Goal: Navigation & Orientation: Find specific page/section

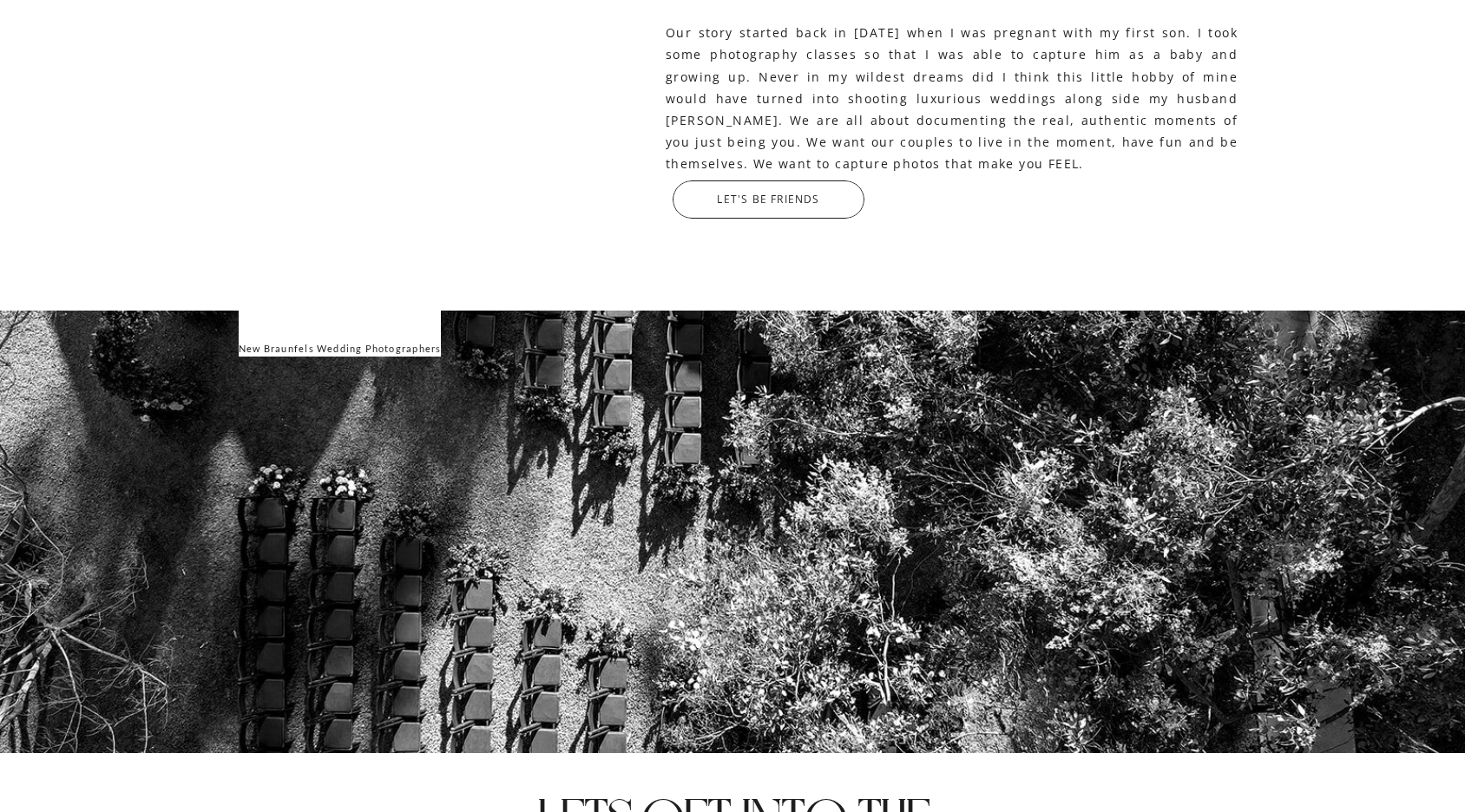
scroll to position [3536, 0]
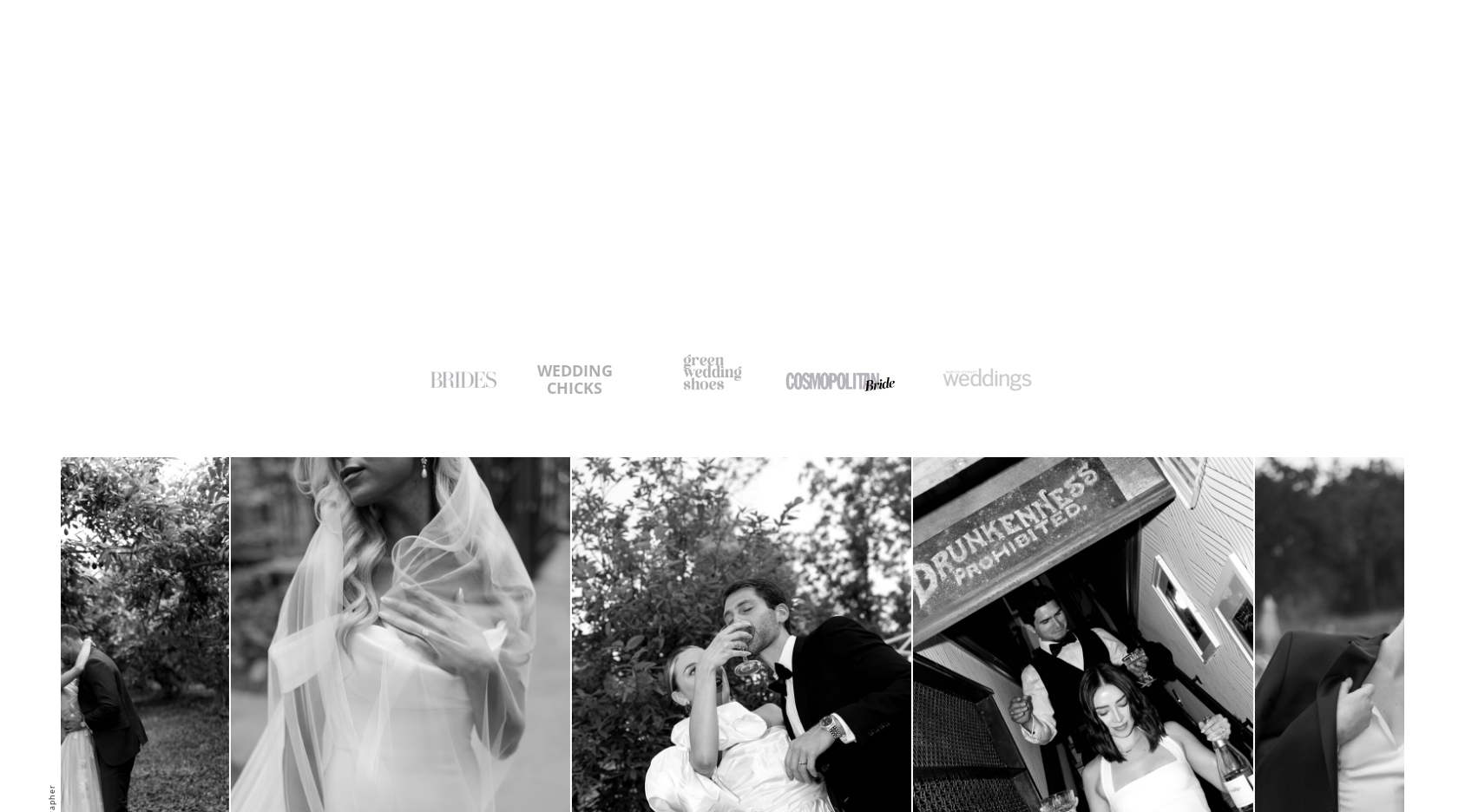
scroll to position [0, 0]
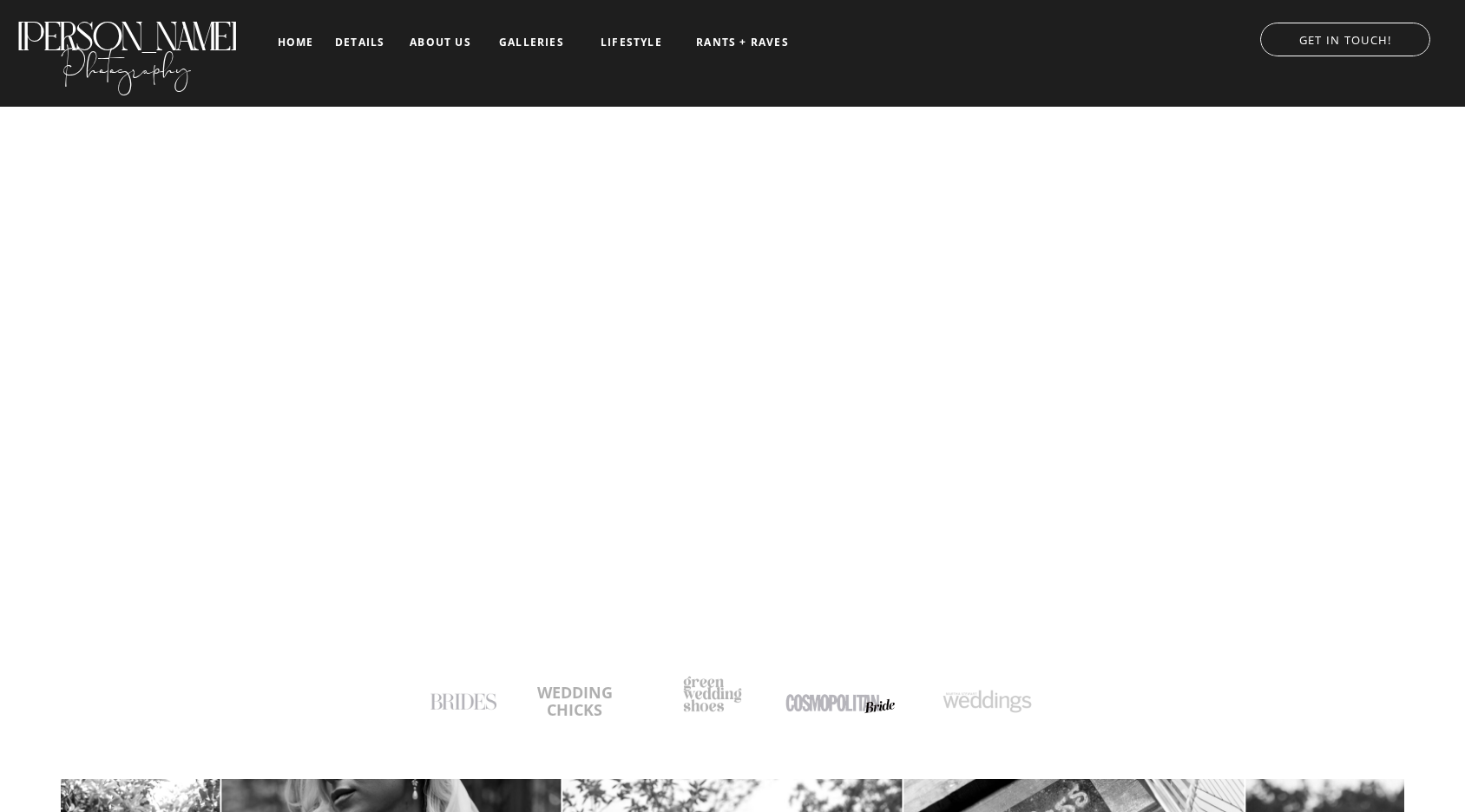
click at [116, 43] on h2 "JESSIE SCHULTZ" at bounding box center [127, 28] width 224 height 29
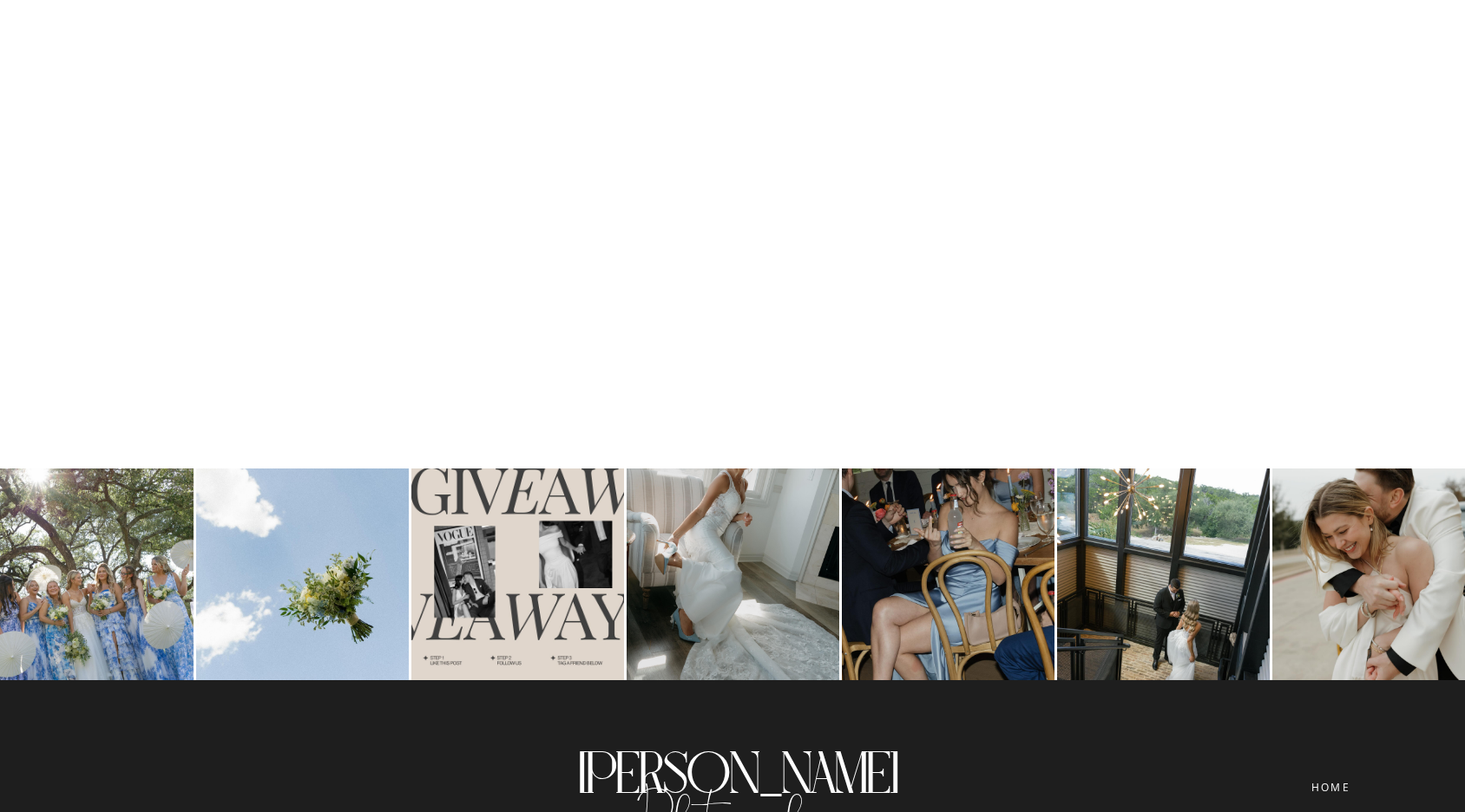
scroll to position [10655, 0]
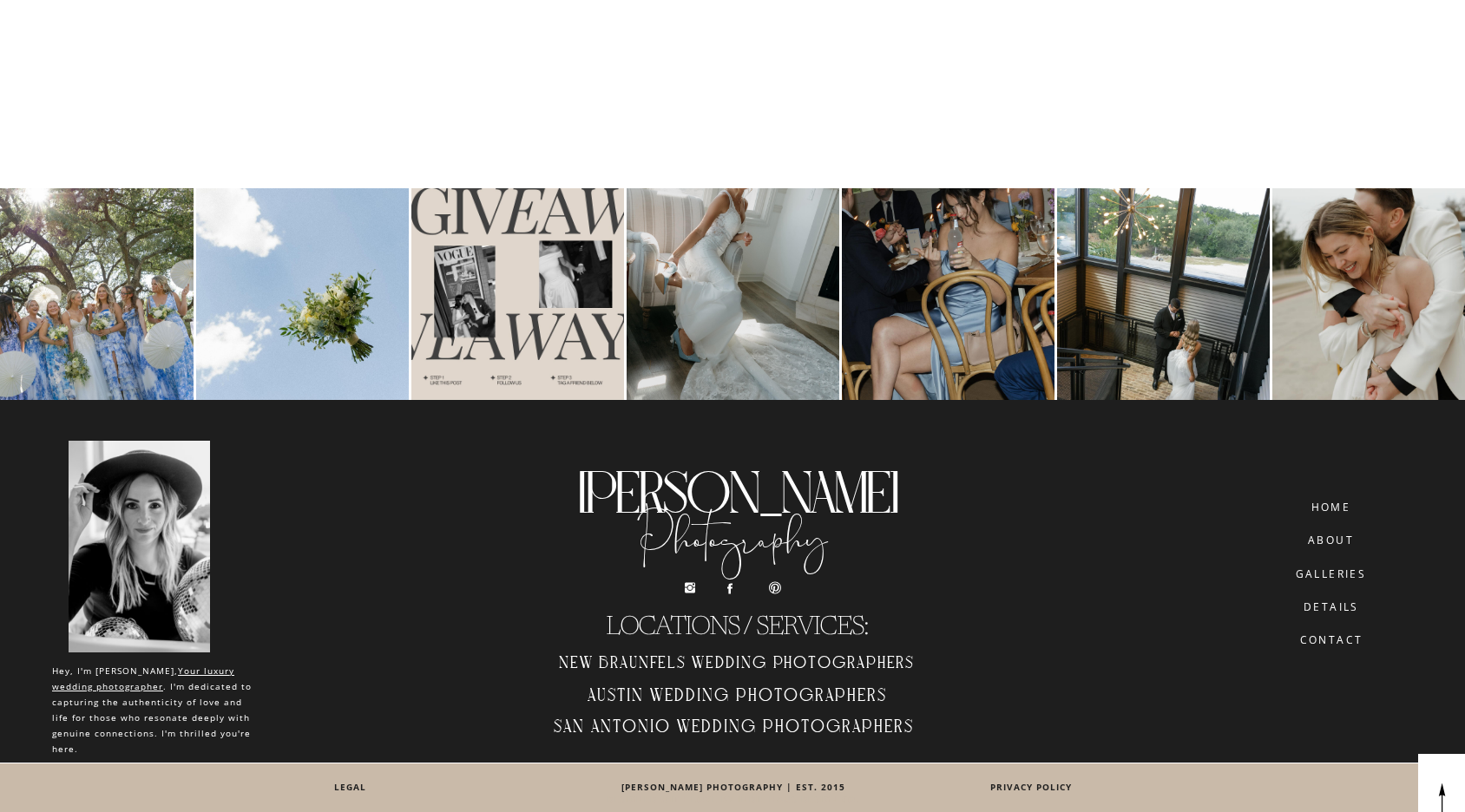
click at [661, 670] on h2 "New Braunfels Wedding Photographers" at bounding box center [737, 661] width 393 height 29
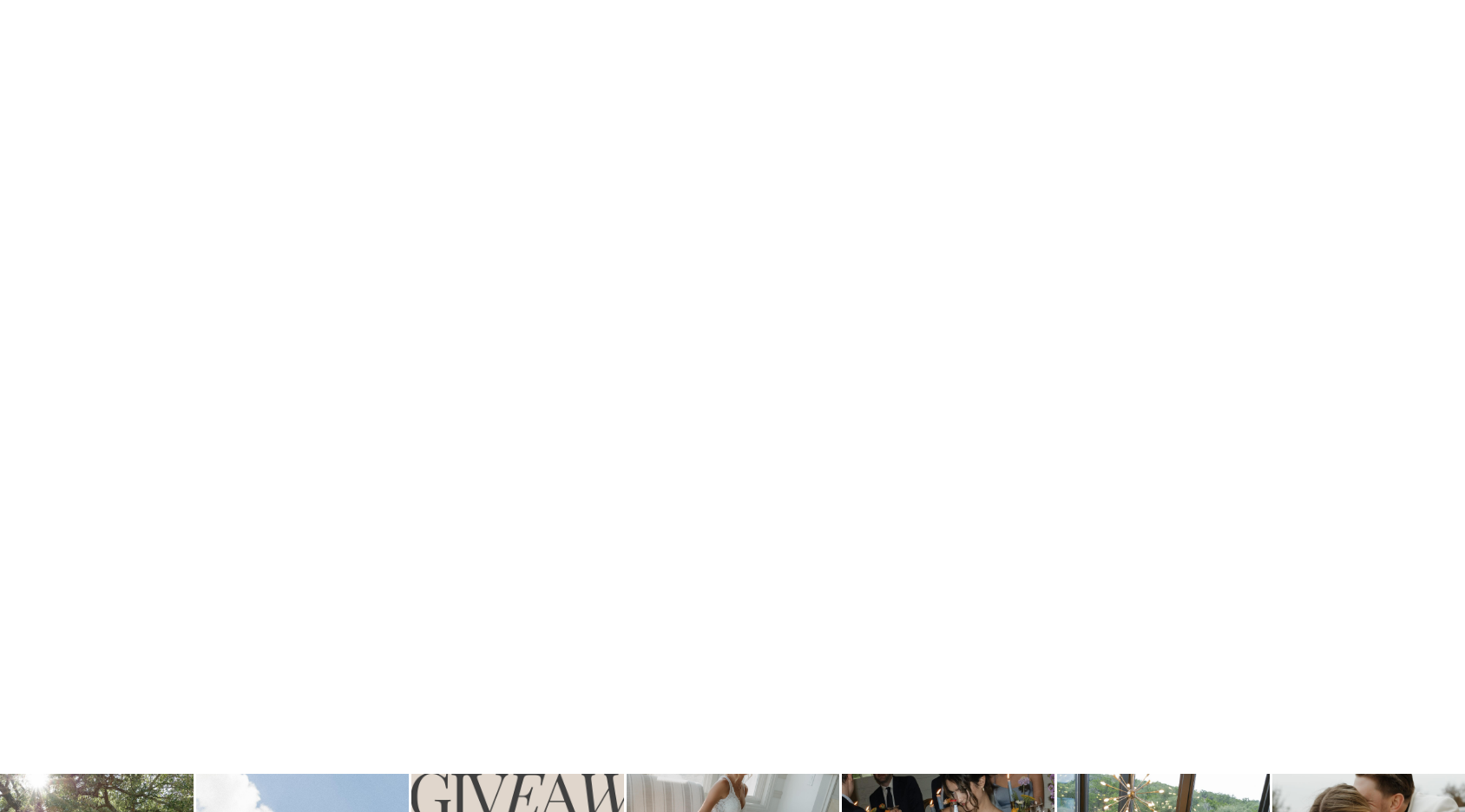
scroll to position [10655, 0]
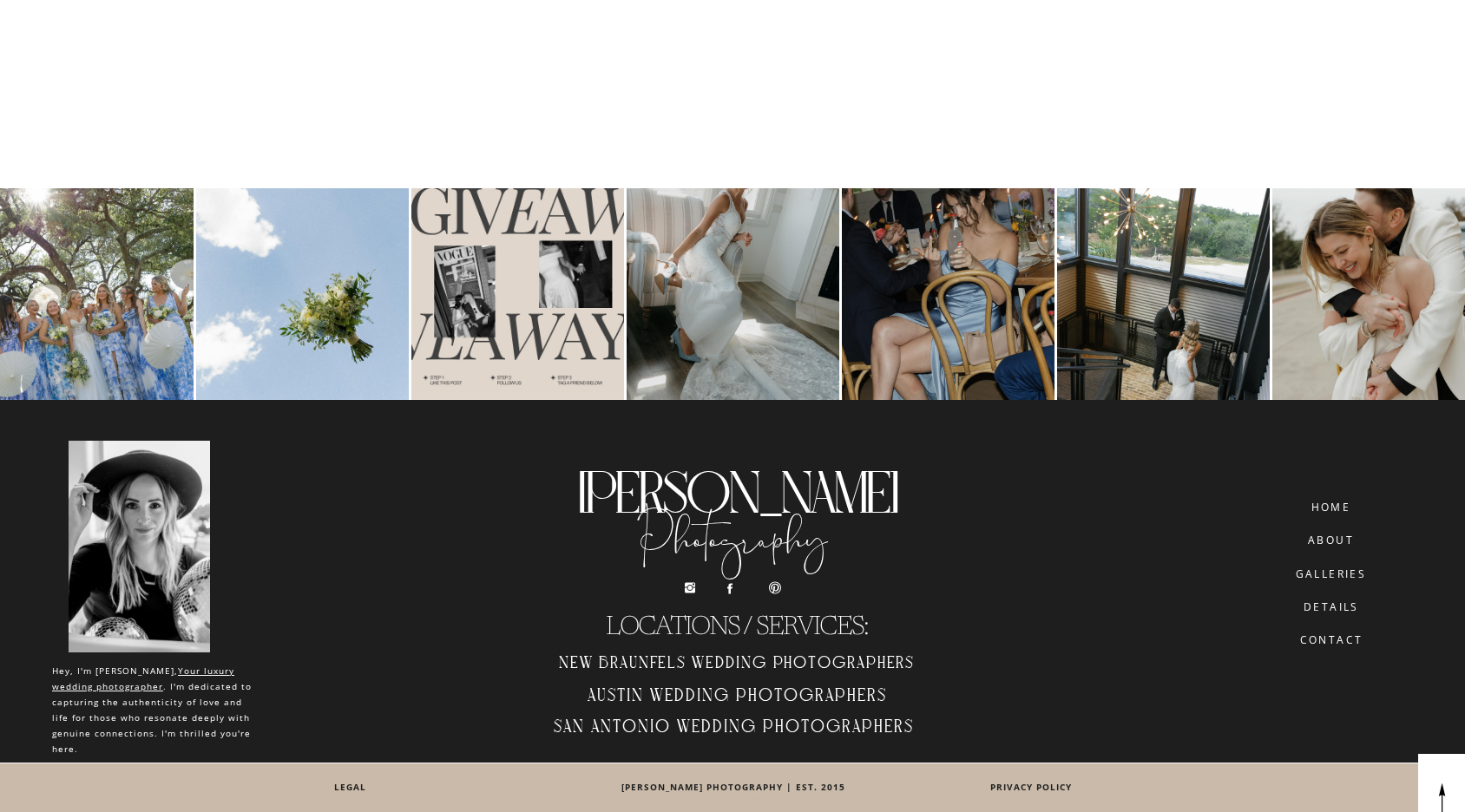
click at [687, 698] on h2 "Austin Wedding Photographers" at bounding box center [737, 698] width 393 height 29
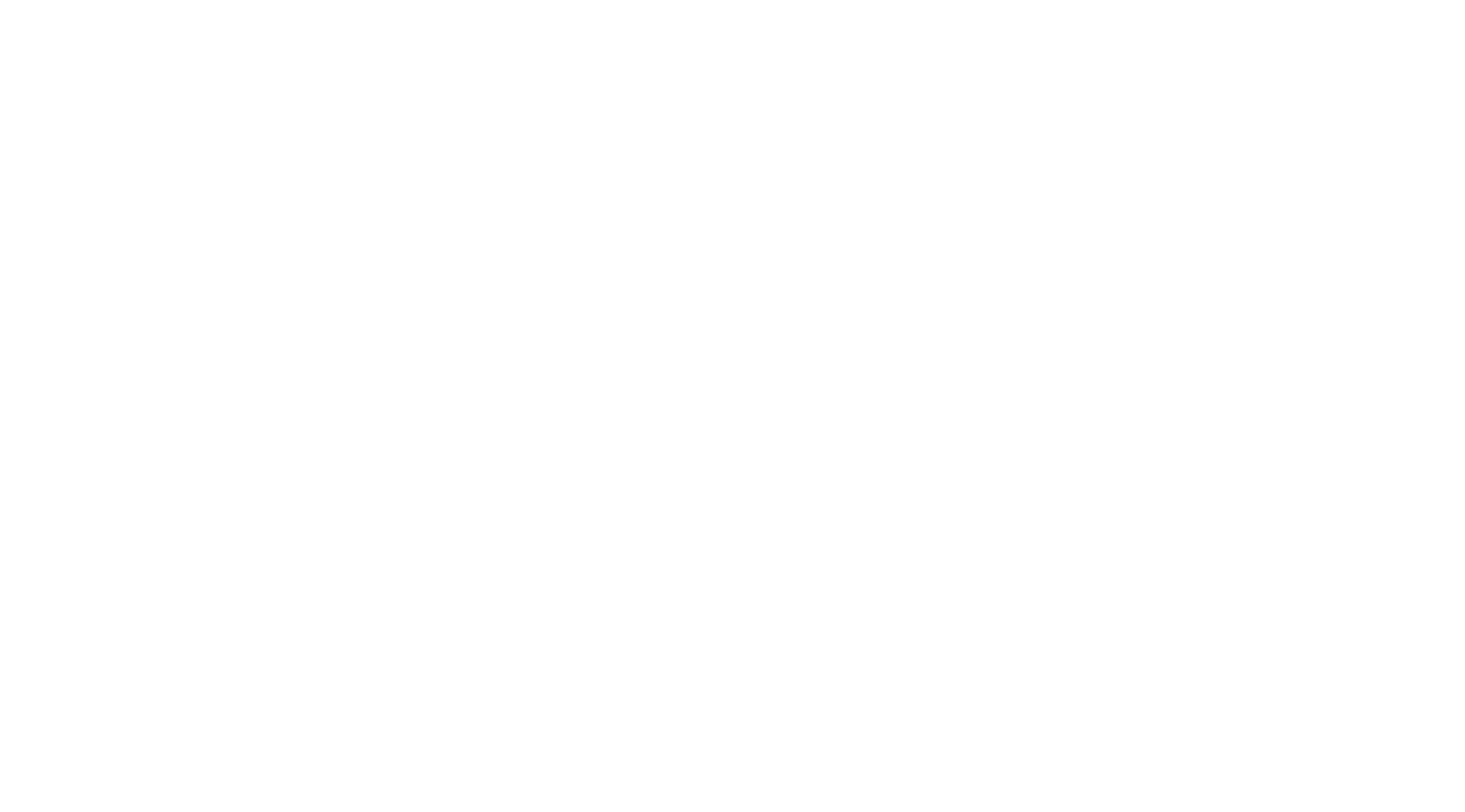
scroll to position [11906, 0]
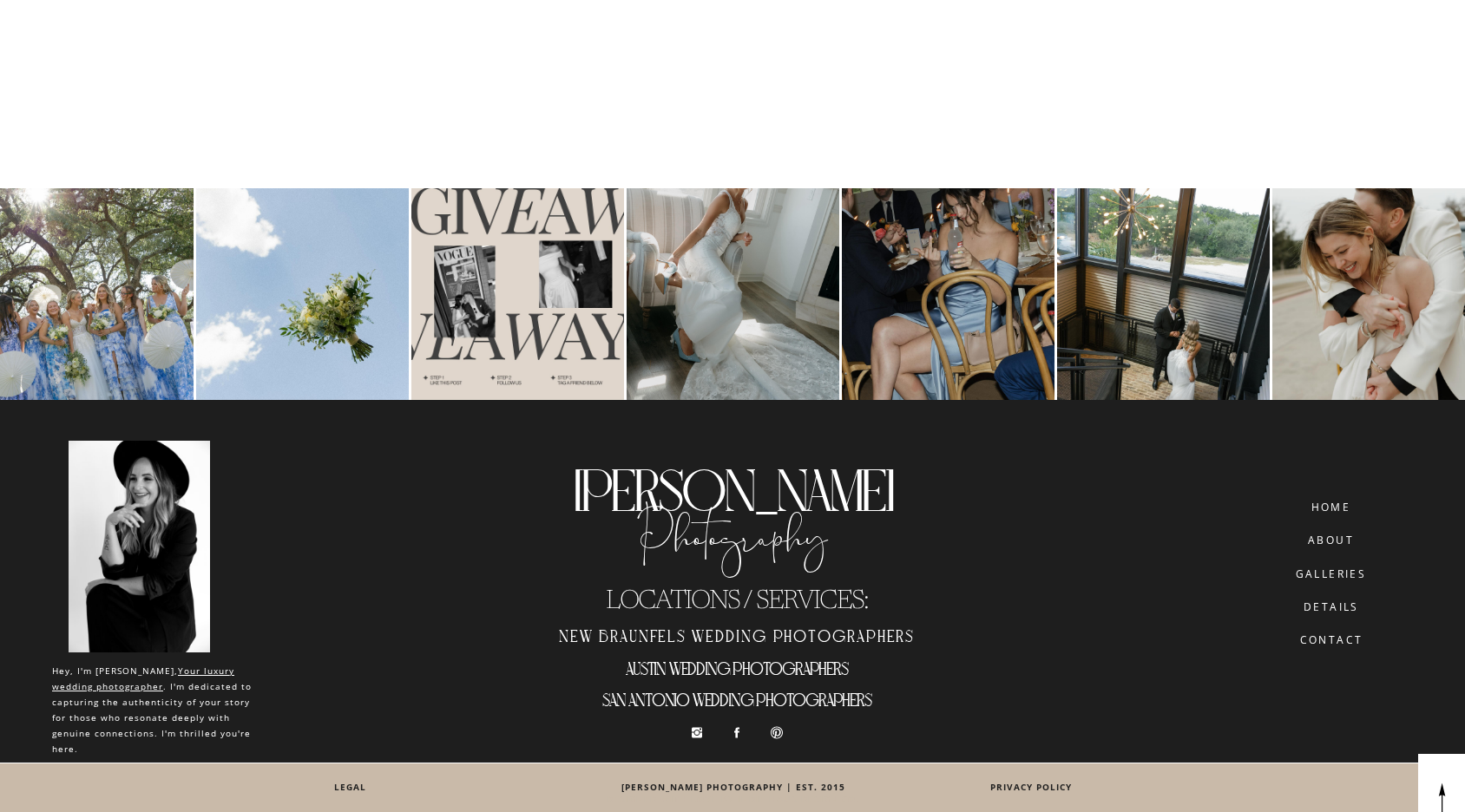
click at [652, 698] on h2 "San Antonio wedding photographers" at bounding box center [737, 704] width 393 height 29
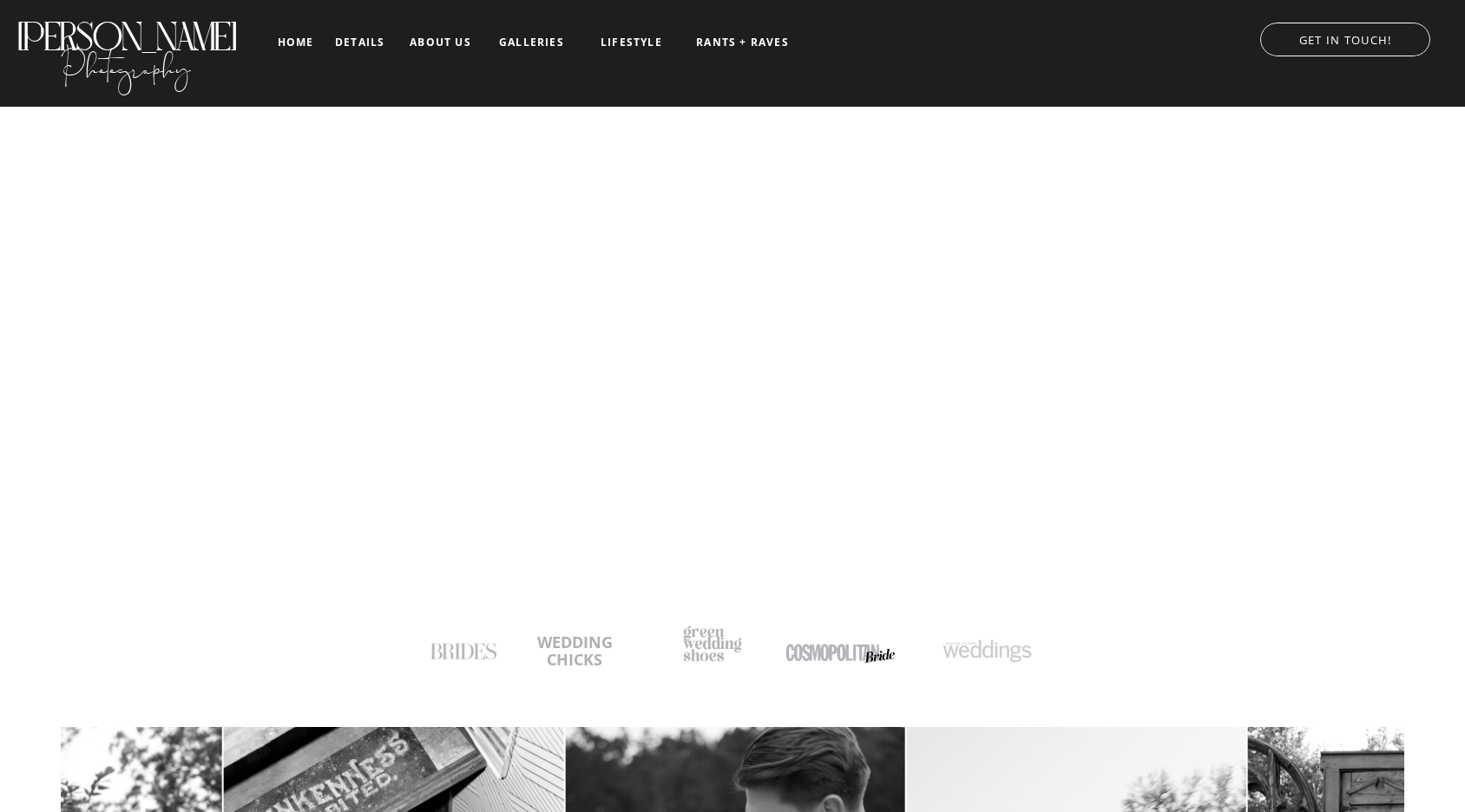
click at [344, 43] on nav "details" at bounding box center [360, 42] width 49 height 11
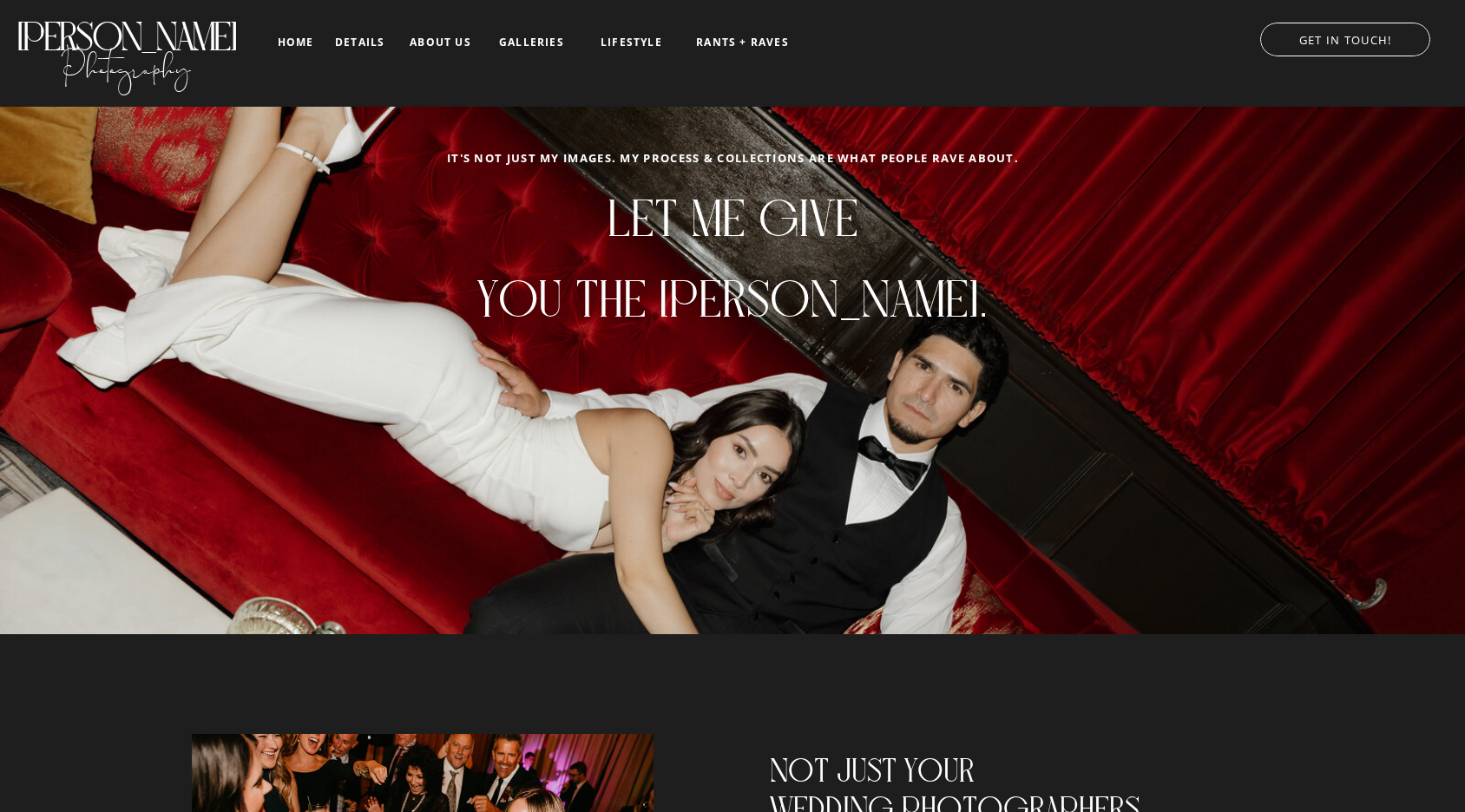
click at [444, 46] on nav "about us" at bounding box center [440, 43] width 72 height 12
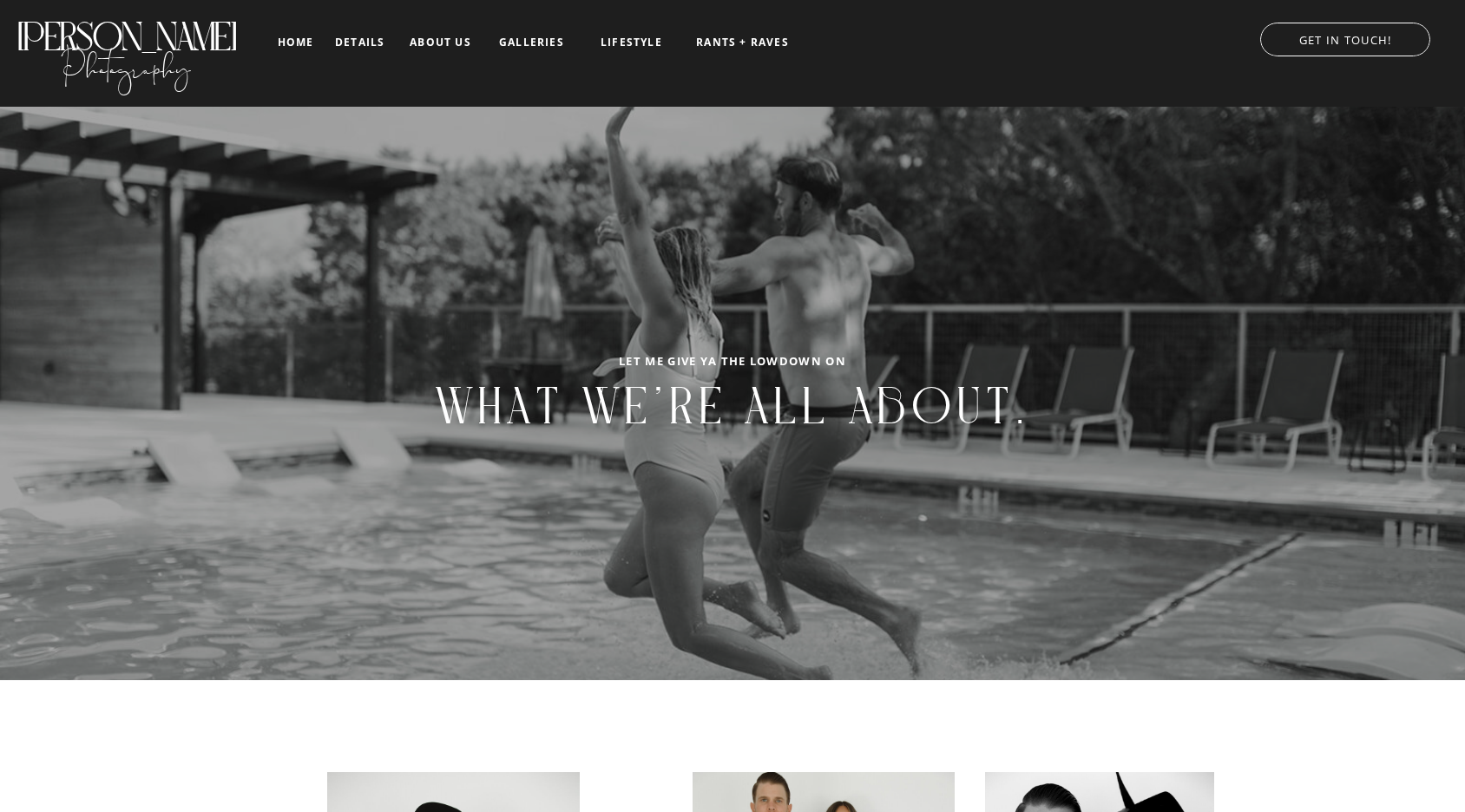
click at [743, 39] on nav "RANTS + RAVES" at bounding box center [742, 43] width 96 height 12
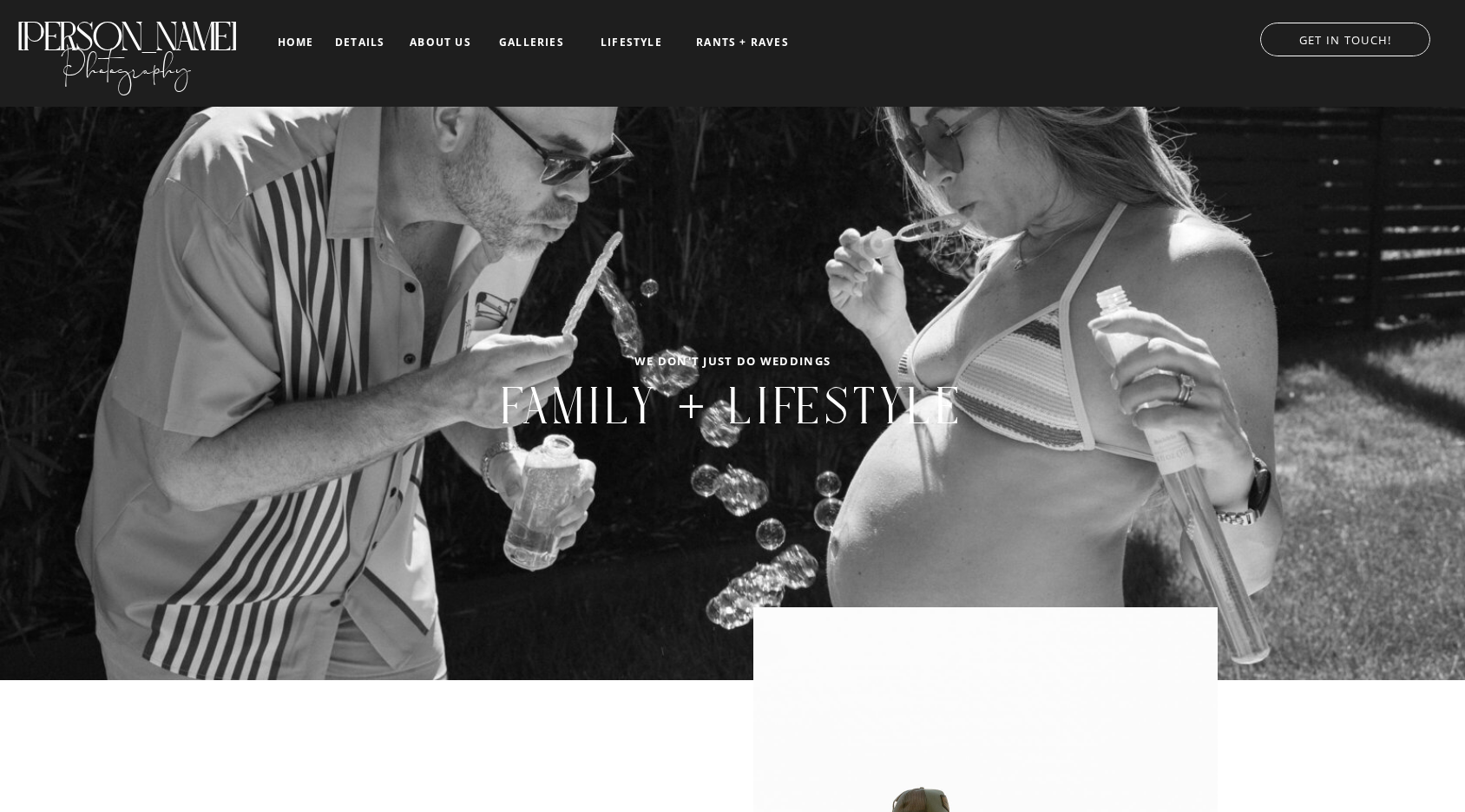
click at [633, 45] on nav "LIFESTYLE" at bounding box center [631, 43] width 88 height 12
click at [622, 89] on nav "FAMILY" at bounding box center [629, 86] width 88 height 12
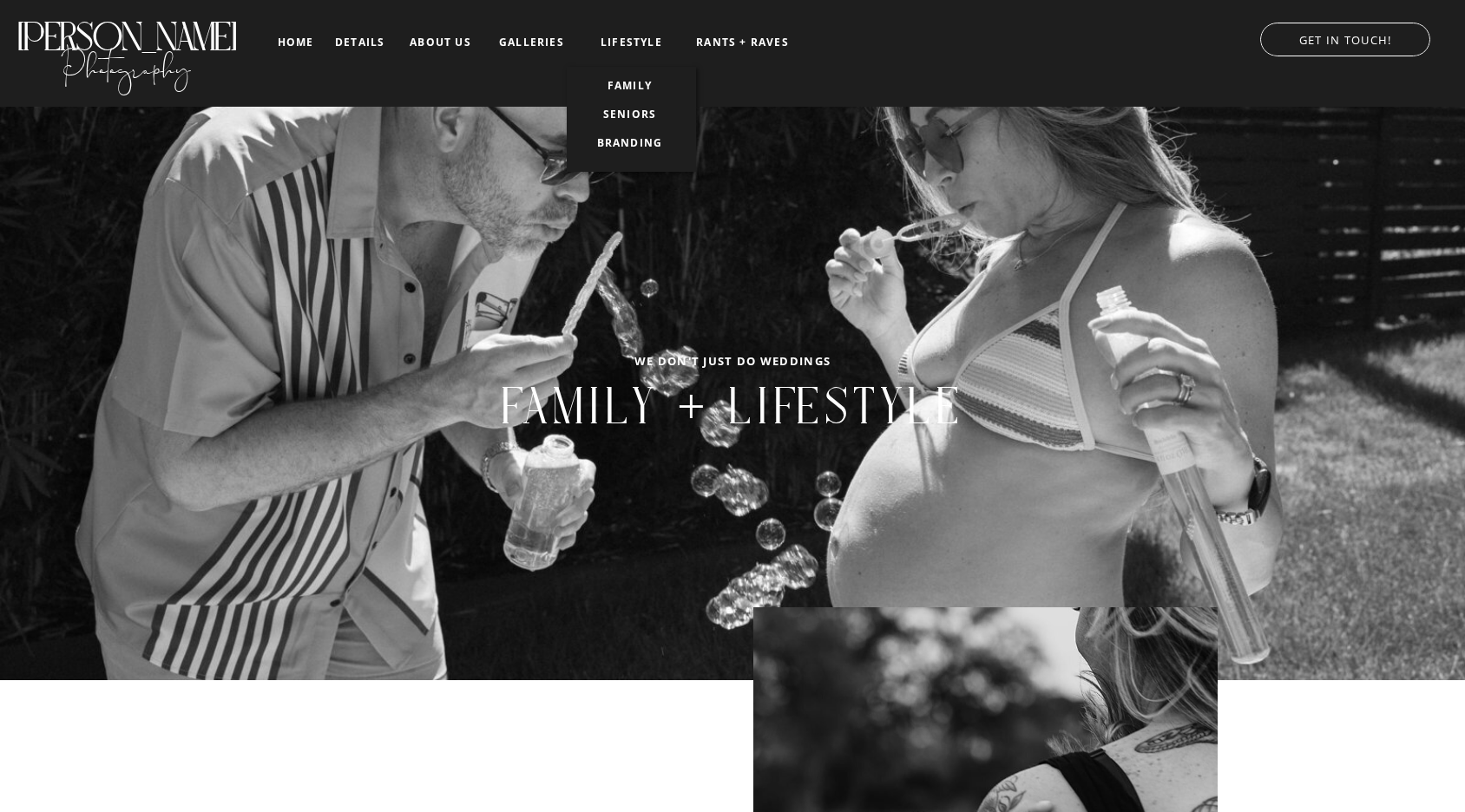
click at [625, 113] on nav "SENIORS" at bounding box center [629, 115] width 88 height 12
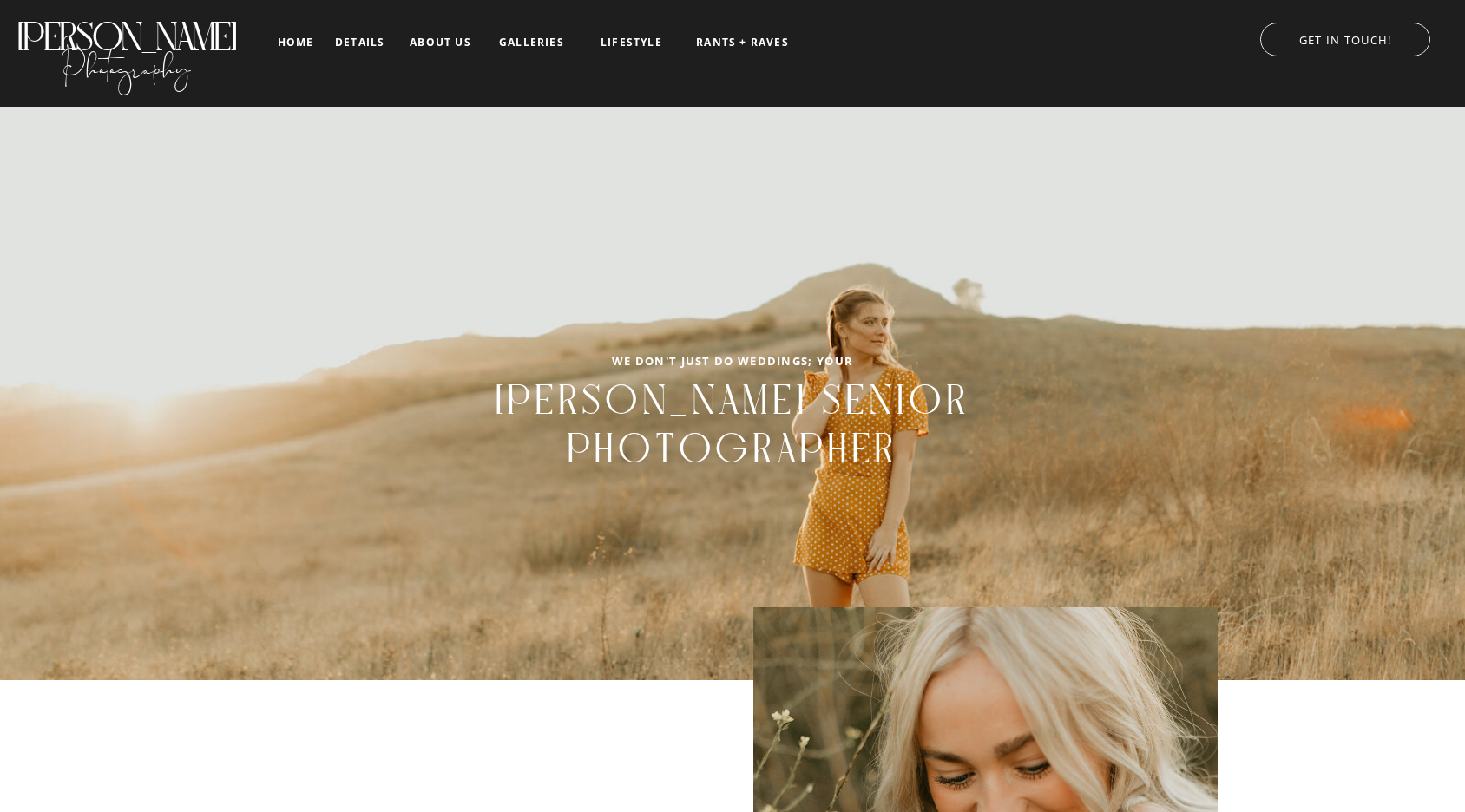
click at [627, 44] on nav "LIFESTYLE" at bounding box center [631, 43] width 88 height 12
click at [624, 83] on nav "FAMILY" at bounding box center [629, 86] width 88 height 12
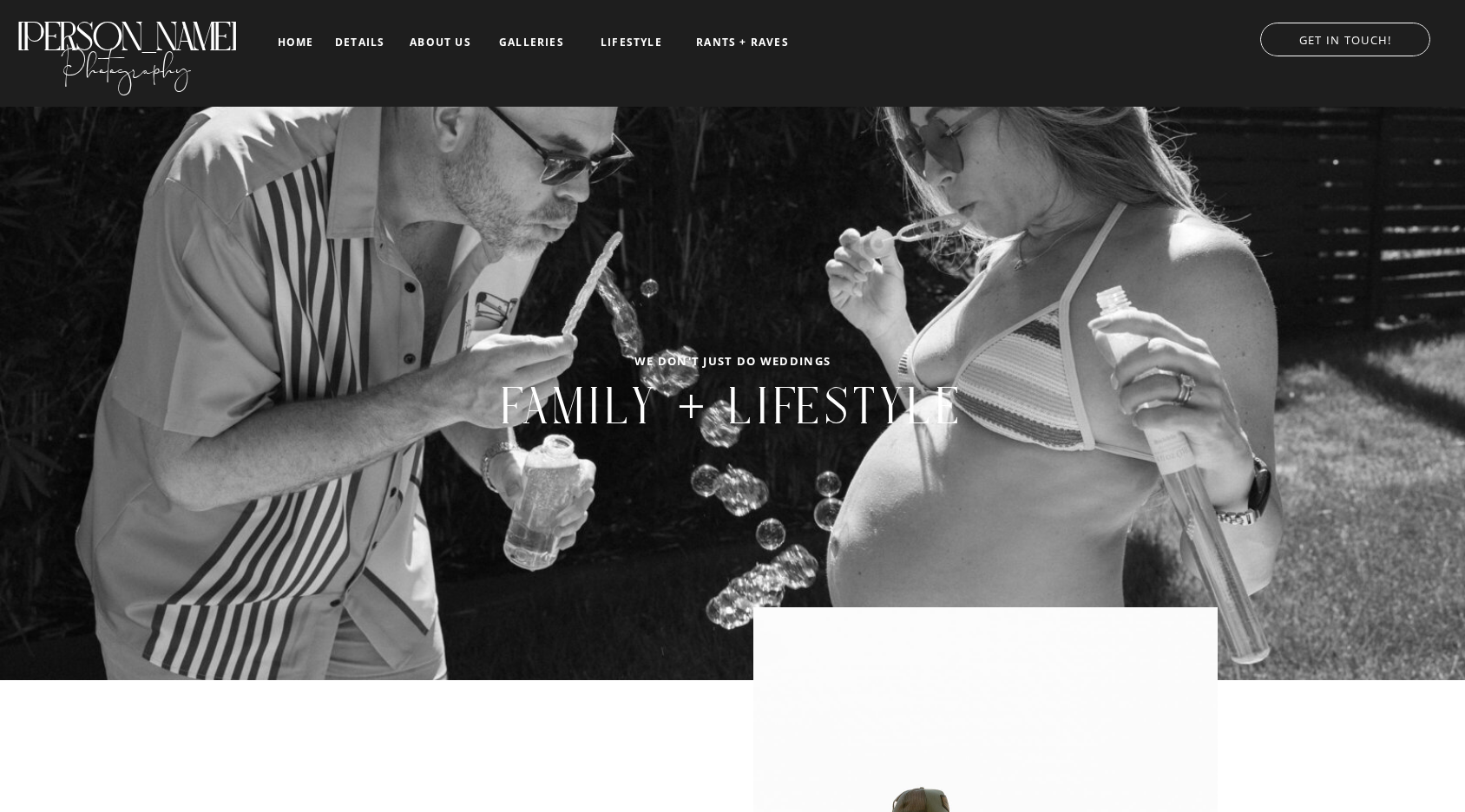
click at [636, 37] on nav "LIFESTYLE" at bounding box center [631, 43] width 88 height 12
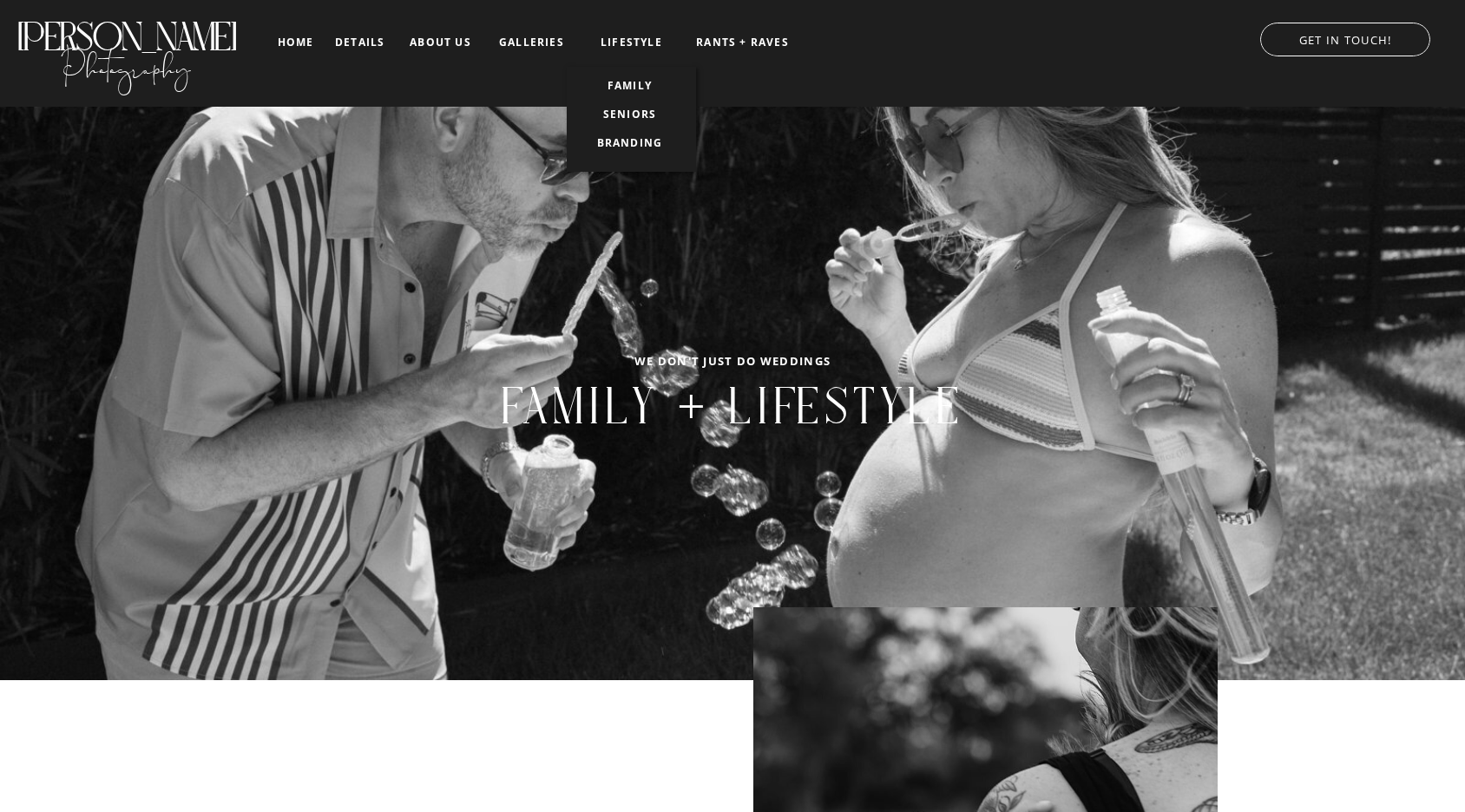
click at [624, 115] on nav "SENIORS" at bounding box center [629, 115] width 88 height 12
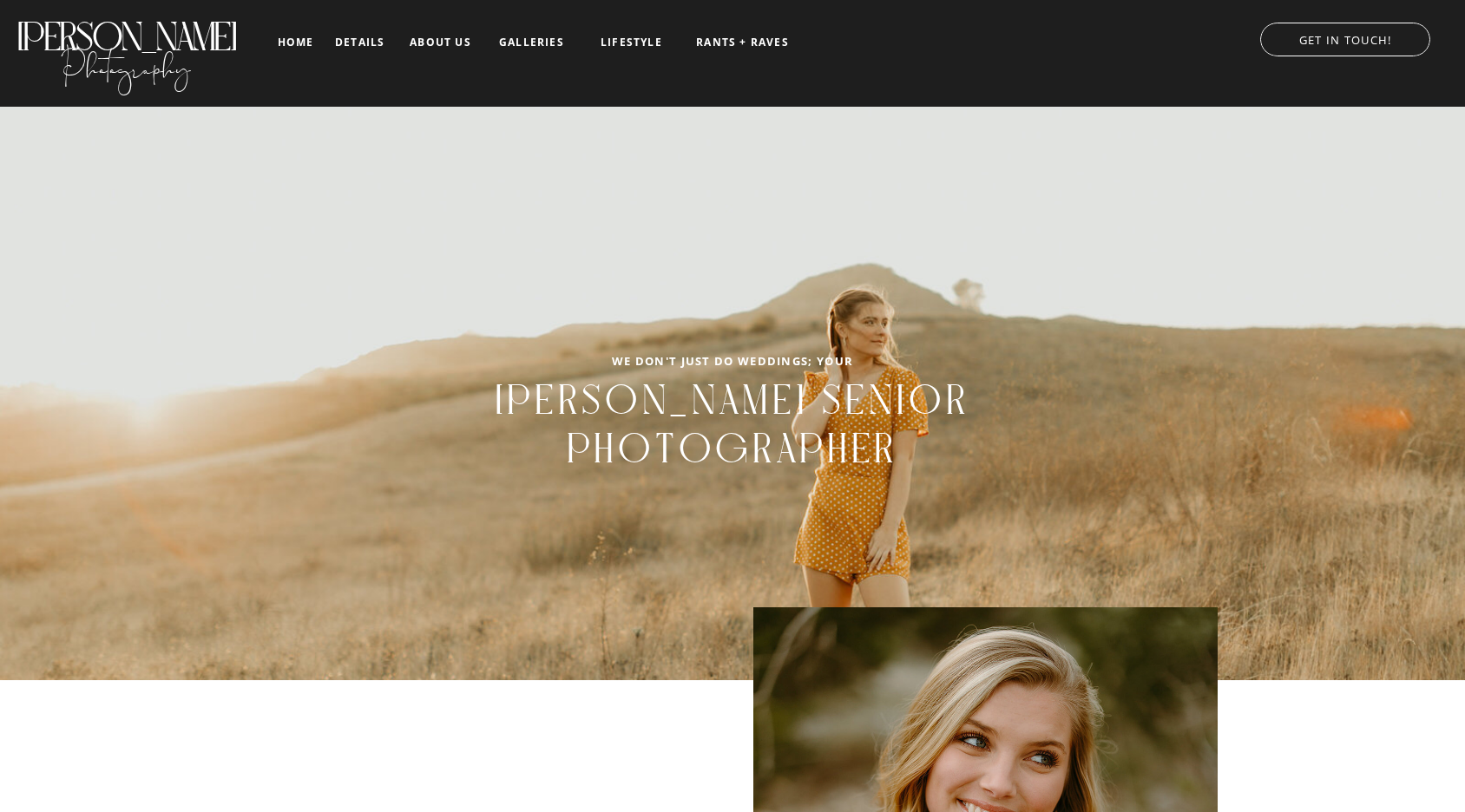
click at [622, 41] on nav "LIFESTYLE" at bounding box center [631, 43] width 88 height 12
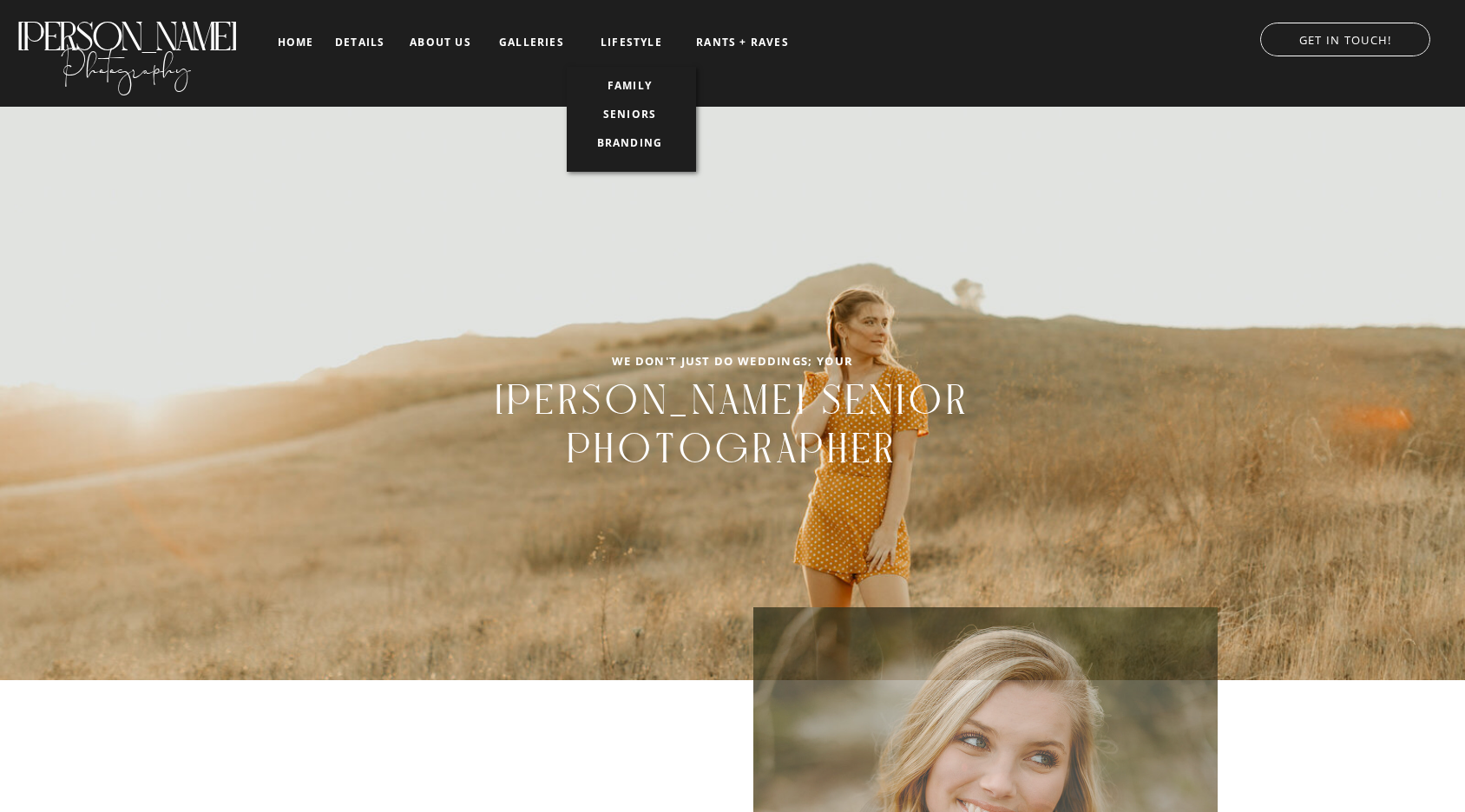
click at [618, 145] on nav "BRANDING" at bounding box center [629, 143] width 88 height 12
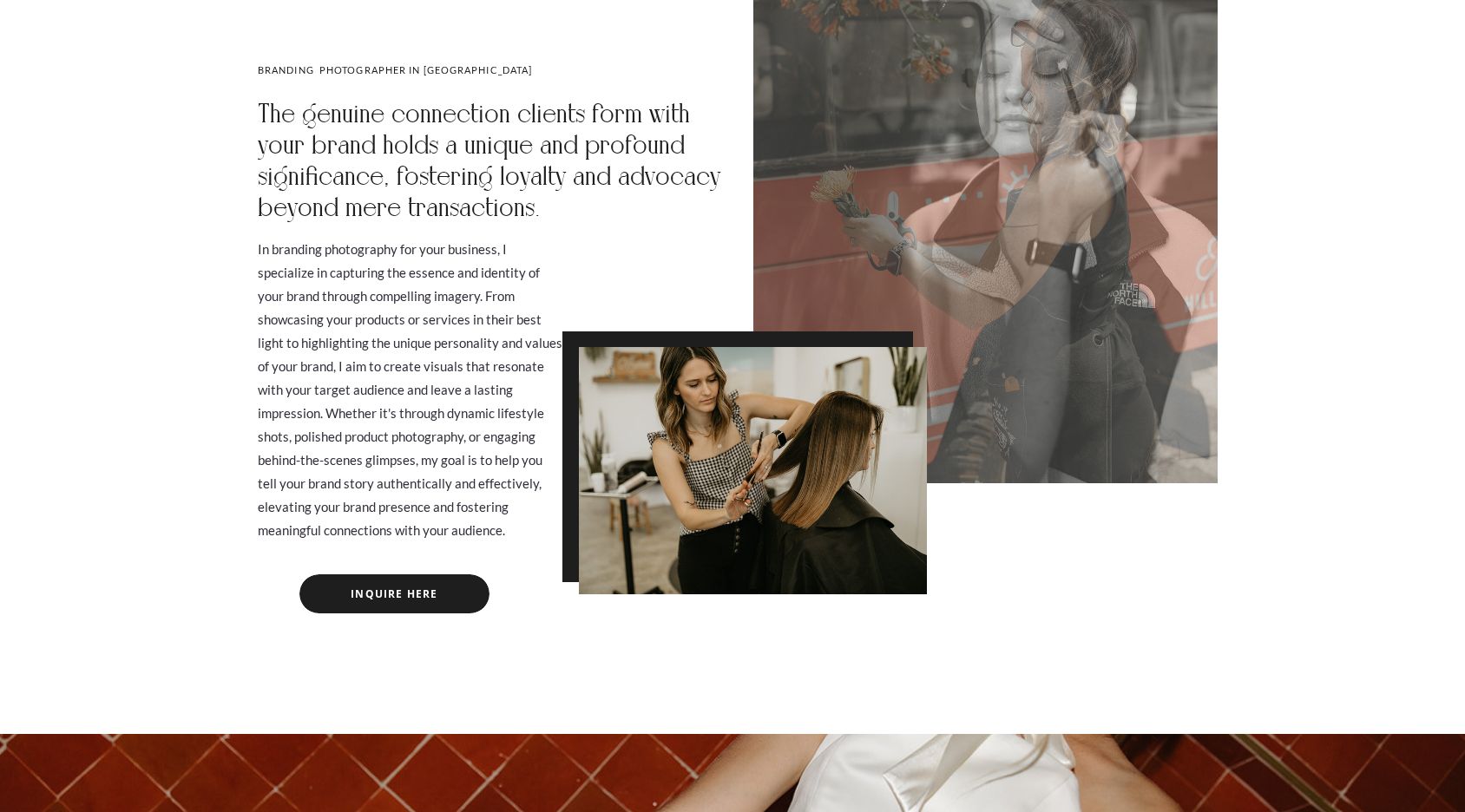
scroll to position [808, 0]
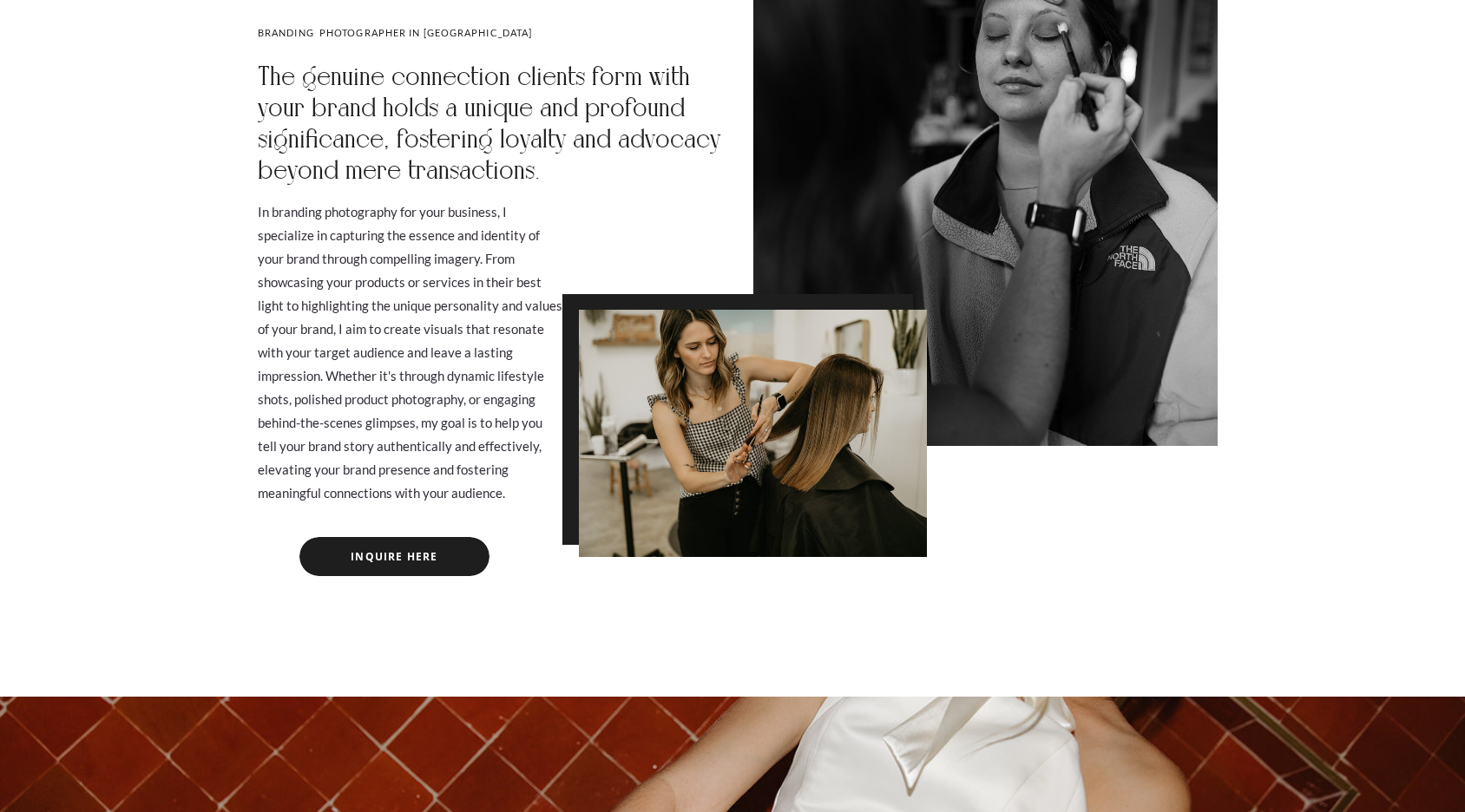
click at [981, 443] on div at bounding box center [986, 123] width 465 height 647
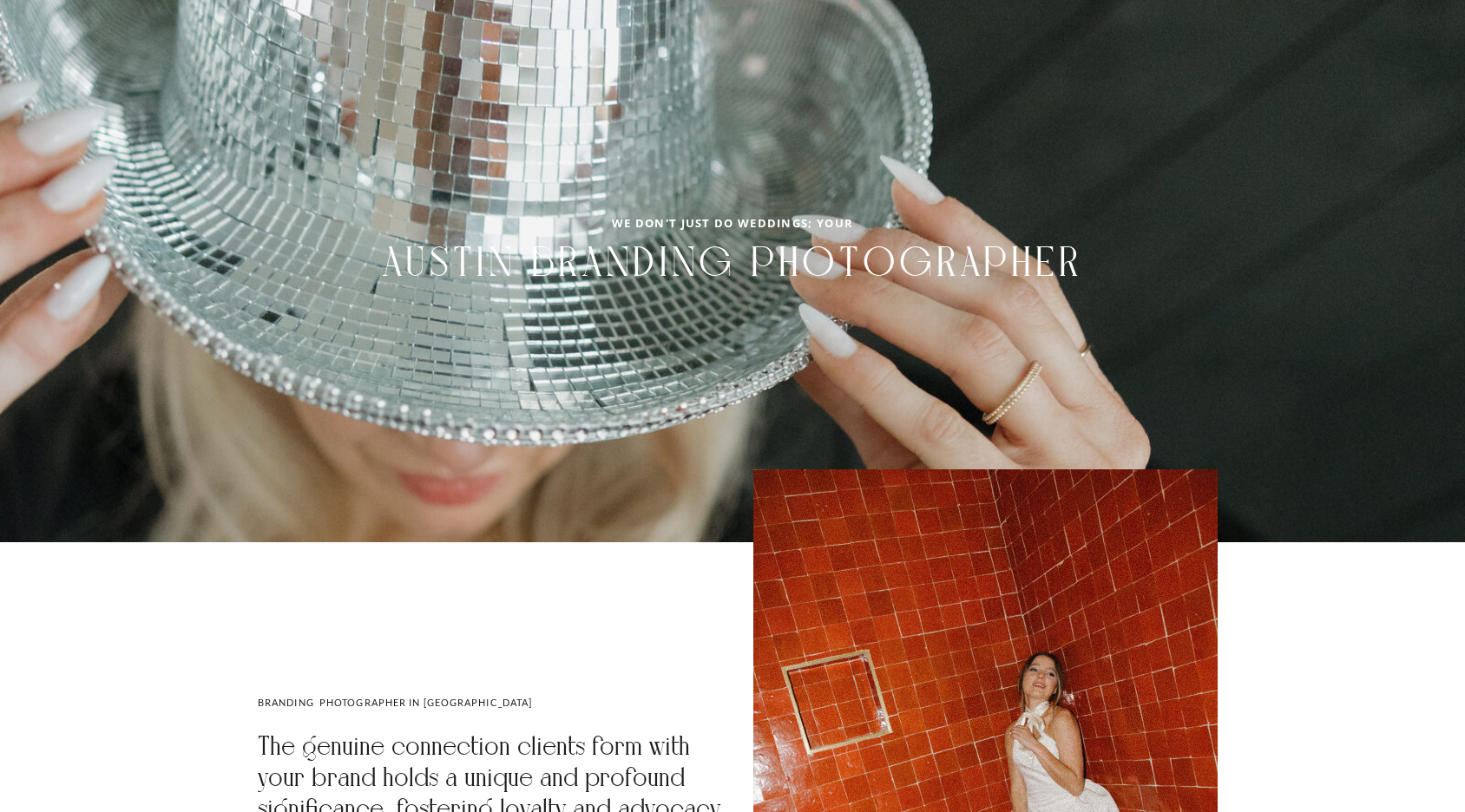
scroll to position [0, 0]
